Goal: Ask a question: Seek information or help from site administrators or community

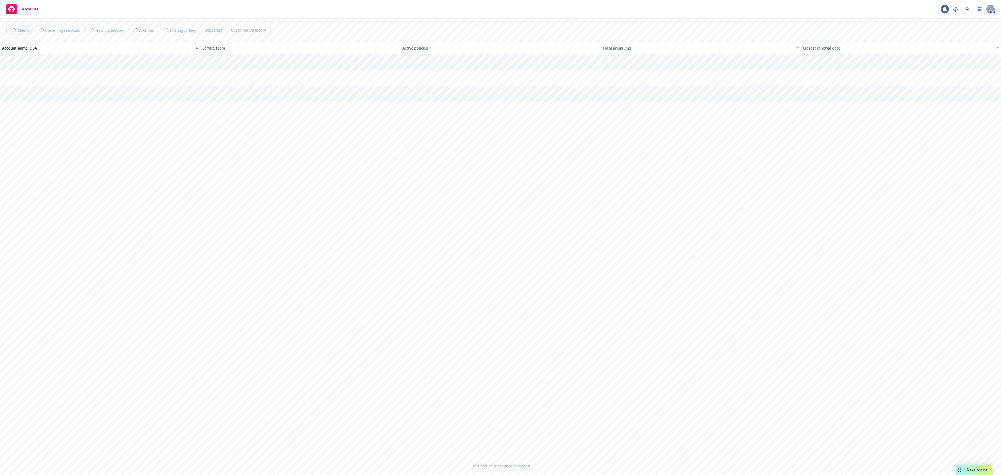
drag, startPoint x: 0, startPoint y: 0, endPoint x: 31, endPoint y: 6, distance: 31.4
click at [31, 6] on div "Accounts" at bounding box center [22, 9] width 32 height 10
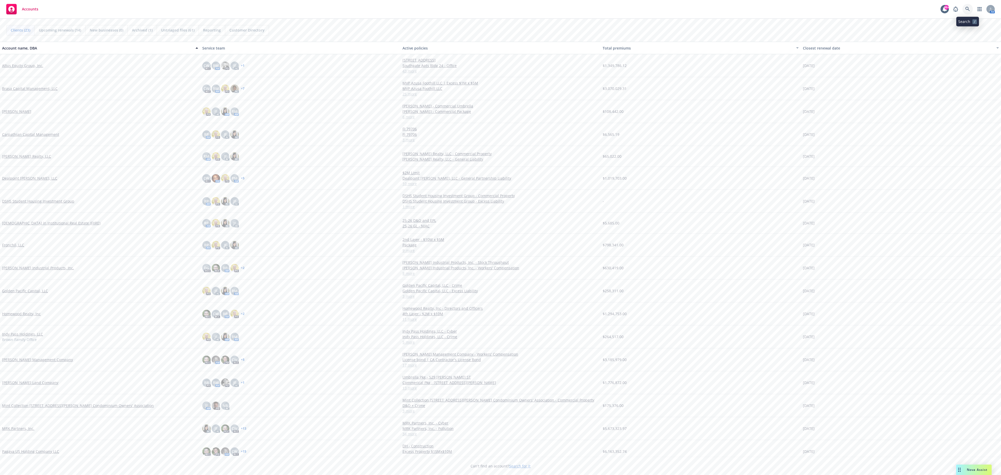
click at [966, 9] on icon at bounding box center [967, 9] width 4 height 4
click at [966, 470] on div "Nova Assist" at bounding box center [977, 469] width 29 height 4
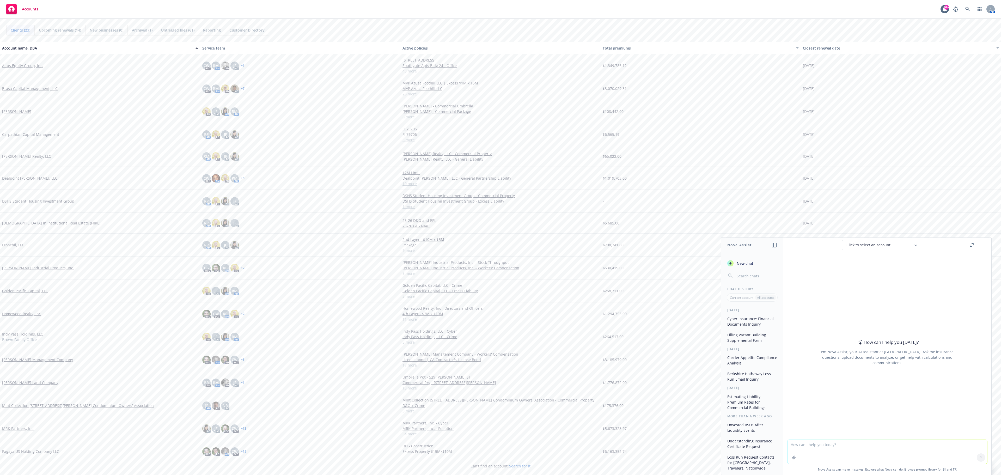
click at [971, 245] on icon "button" at bounding box center [972, 245] width 4 height 4
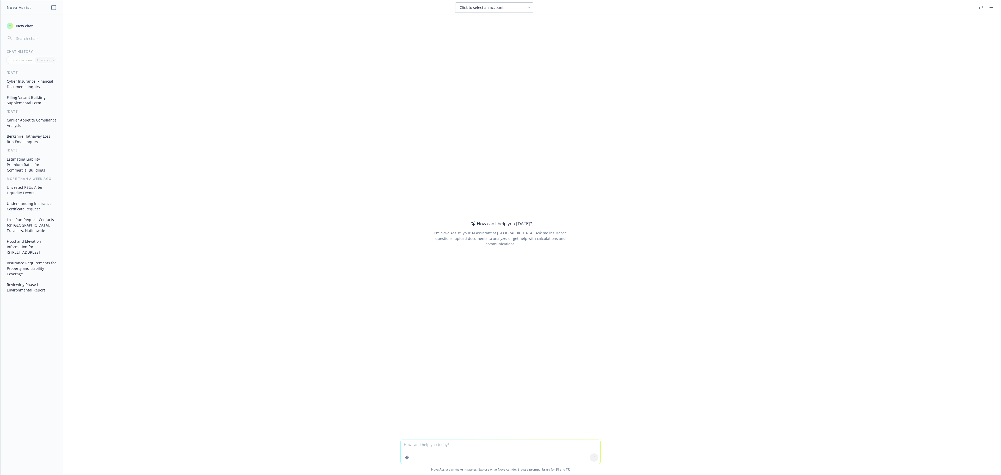
click at [425, 445] on textarea at bounding box center [501, 452] width 200 height 24
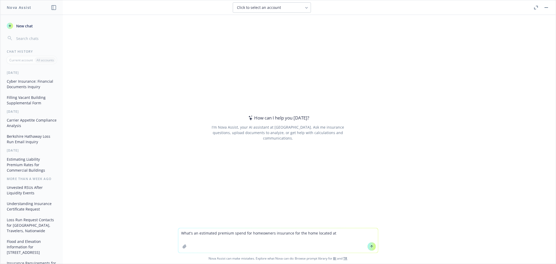
paste textarea "[STREET_ADDRESS][PERSON_NAME]"
type textarea "What's an estimated premium spend for homeowners insurance for the home located…"
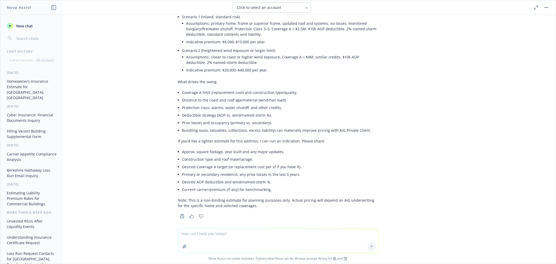
scroll to position [69, 0]
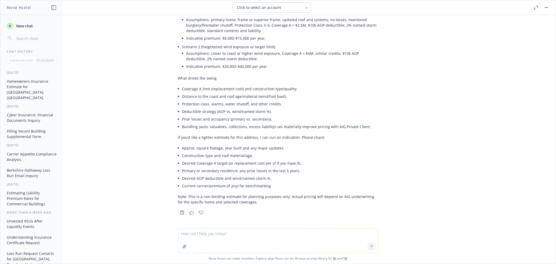
click at [209, 235] on textarea at bounding box center [278, 241] width 200 height 24
click at [225, 233] on textarea at bounding box center [278, 241] width 200 height 24
type textarea "sqft = 5823"
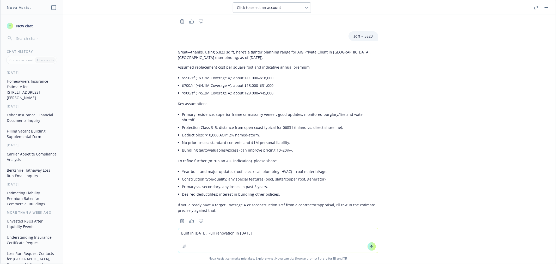
scroll to position [263, 0]
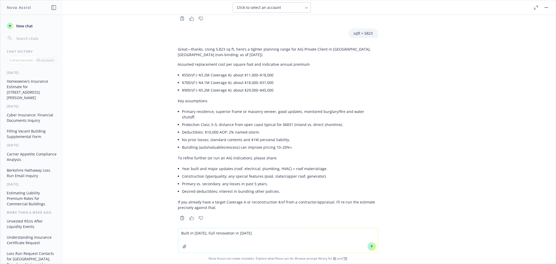
click at [245, 234] on textarea "Built in [DATE], Full renovation in [DATE]" at bounding box center [278, 240] width 200 height 25
click at [266, 230] on textarea "Built in [DATE], Full renovation in [DATE]" at bounding box center [278, 240] width 200 height 25
type textarea "Built in [DATE], Full renovation in [DATE]. Brick construction. Slate roof. Sec…"
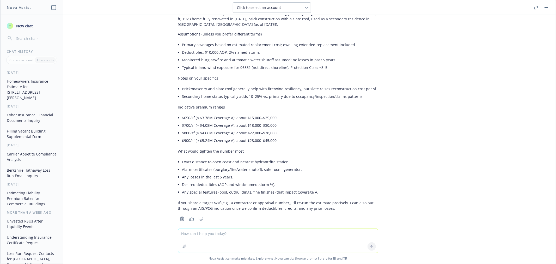
scroll to position [498, 0]
drag, startPoint x: 269, startPoint y: 178, endPoint x: 164, endPoint y: 178, distance: 104.8
click at [164, 178] on div "What's an estimated premium spend for homeowners insurance for the home located…" at bounding box center [277, 121] width 555 height 213
drag, startPoint x: 170, startPoint y: 183, endPoint x: 317, endPoint y: 187, distance: 146.8
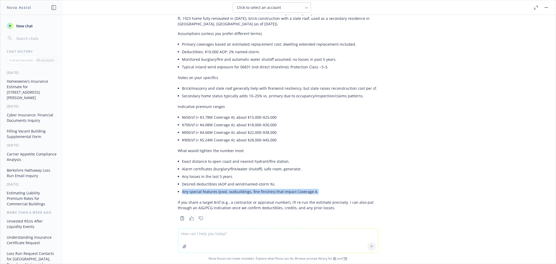
click at [317, 187] on div "Thanks—those details help a lot. Here’s a refined, non‑binding planning range f…" at bounding box center [278, 115] width 209 height 214
click at [317, 188] on li "Any special features (pool, outbuildings, fine finishes) that impact Coverage A." at bounding box center [280, 192] width 196 height 8
